Goal: Information Seeking & Learning: Learn about a topic

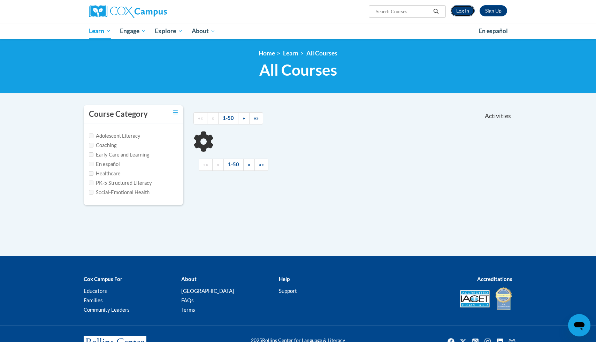
click at [467, 13] on link "Log In" at bounding box center [462, 10] width 24 height 11
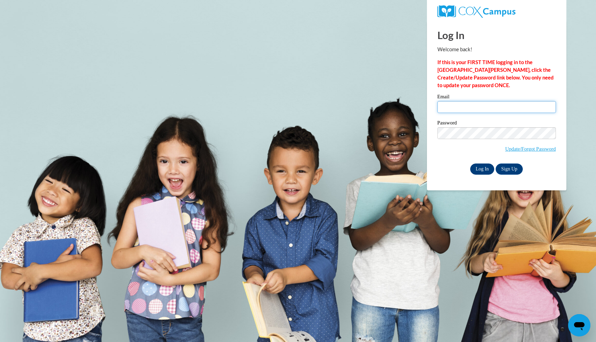
type input "[EMAIL_ADDRESS][DOMAIN_NAME]"
click at [483, 168] on input "Log In" at bounding box center [482, 168] width 24 height 11
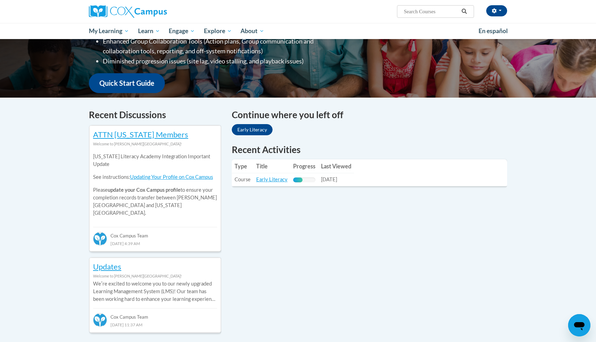
scroll to position [148, 0]
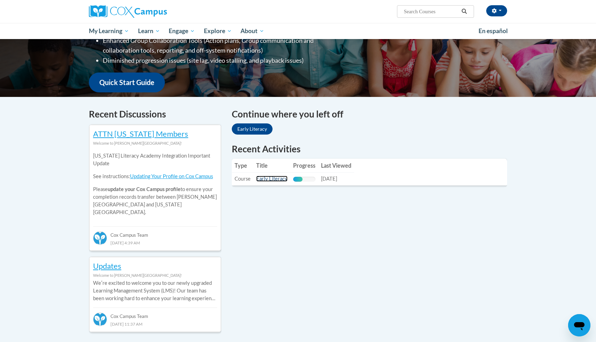
click at [263, 180] on link "Early Literacy" at bounding box center [271, 179] width 31 height 6
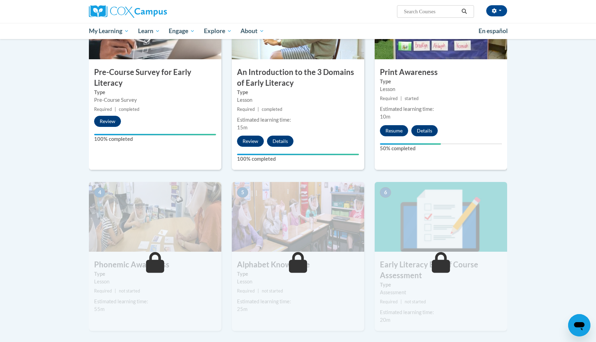
scroll to position [192, 0]
click at [398, 126] on button "Resume" at bounding box center [394, 130] width 28 height 11
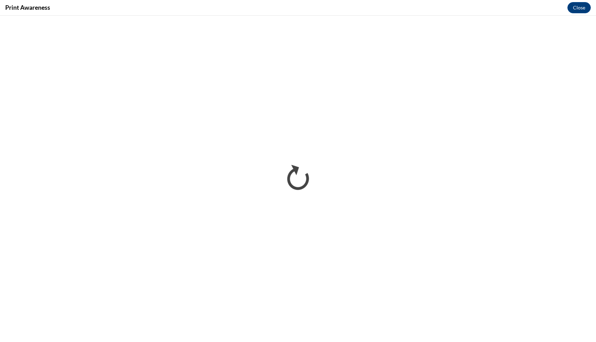
scroll to position [0, 0]
